Goal: Check status: Check status

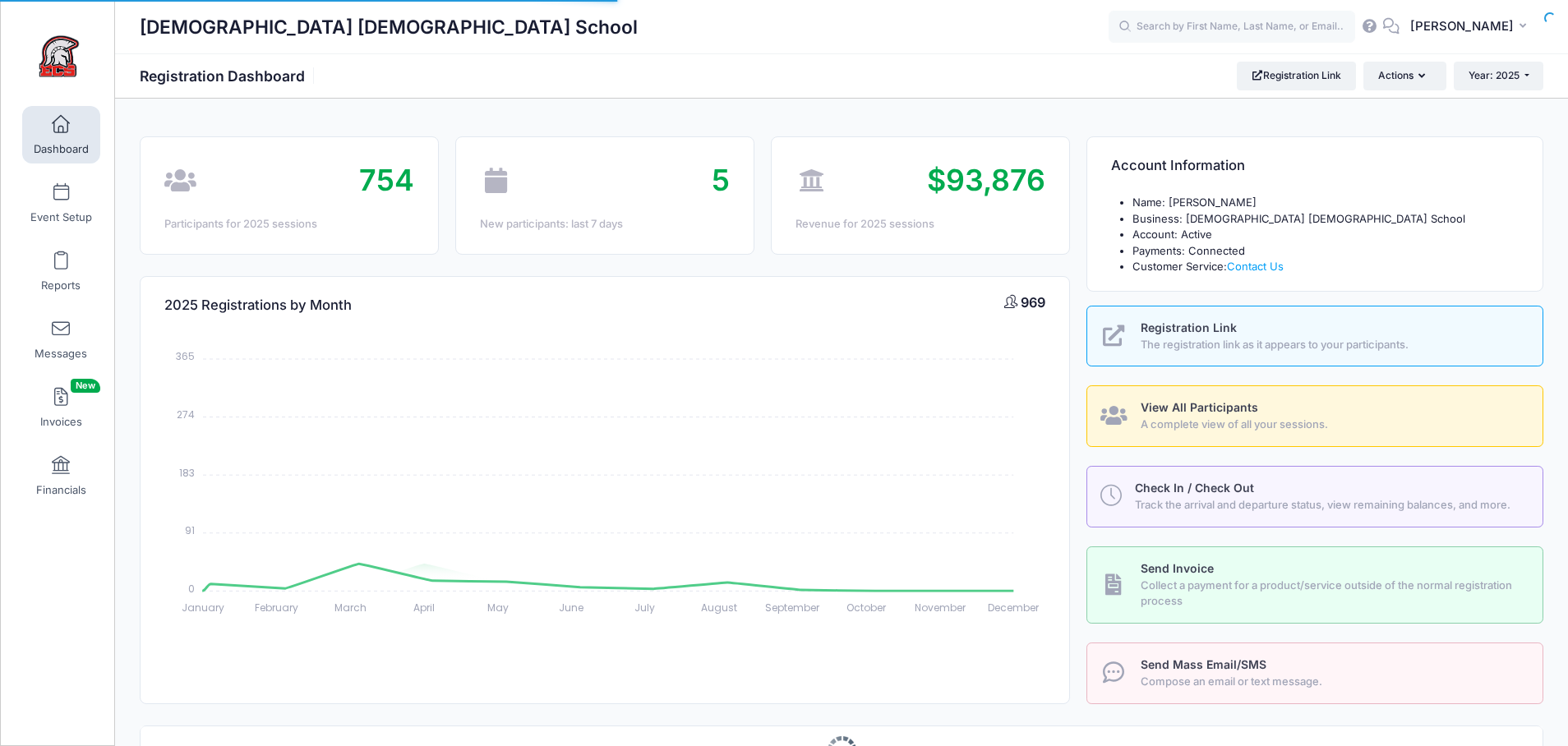
select select
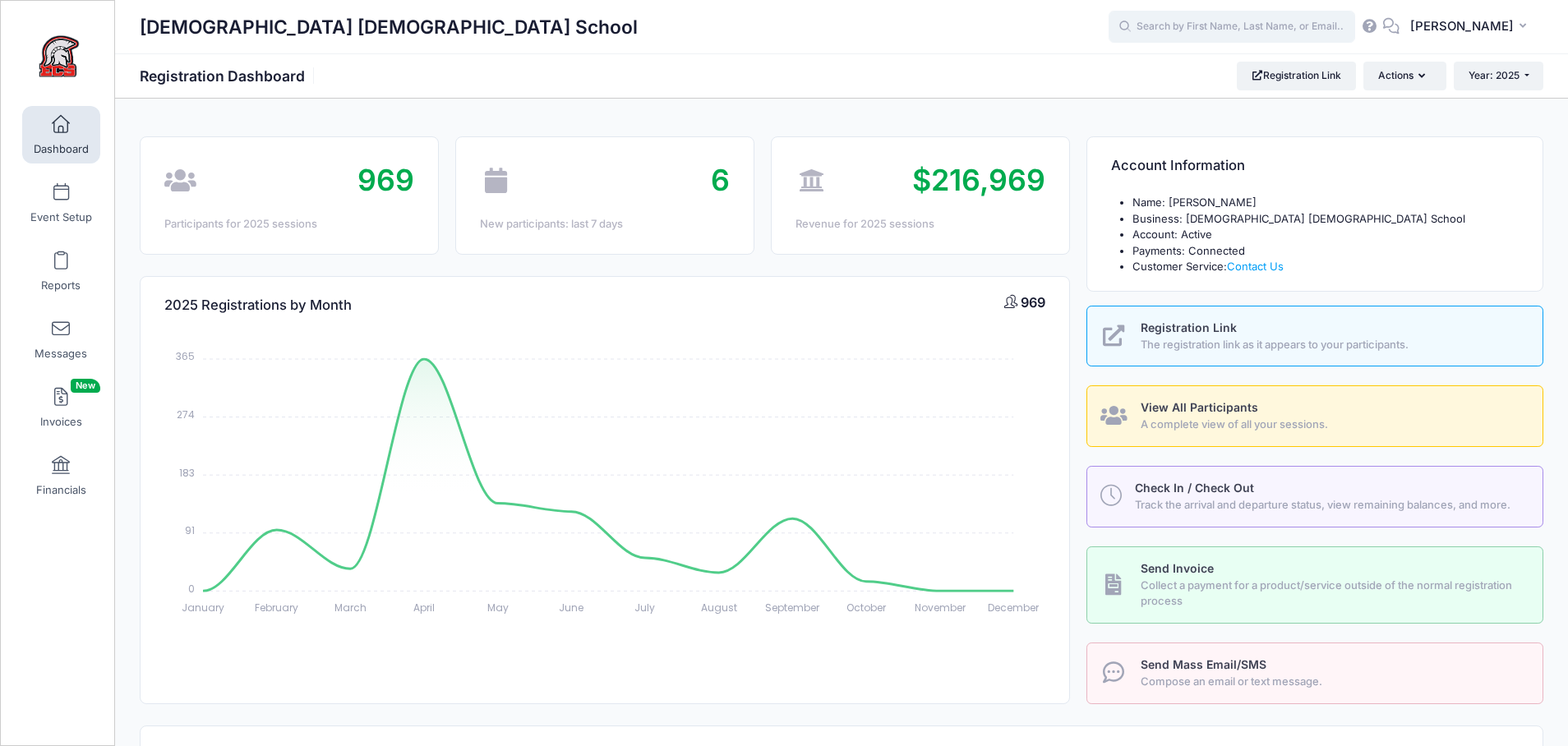
click at [1227, 20] on input "text" at bounding box center [1232, 27] width 247 height 33
click at [1187, 94] on p "Developmental Basketball Camp on Oct-20, 2025" at bounding box center [1263, 89] width 271 height 15
type input "Nisa Henderson (Developmental Basketball Camp, Oct-20, 2025)"
